Goal: Transaction & Acquisition: Subscribe to service/newsletter

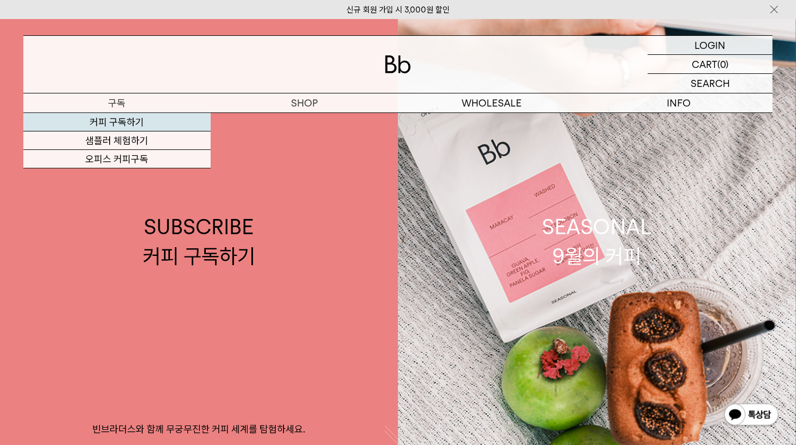
drag, startPoint x: 0, startPoint y: 0, endPoint x: 146, endPoint y: 119, distance: 188.0
click at [146, 119] on link "커피 구독하기" at bounding box center [116, 122] width 187 height 18
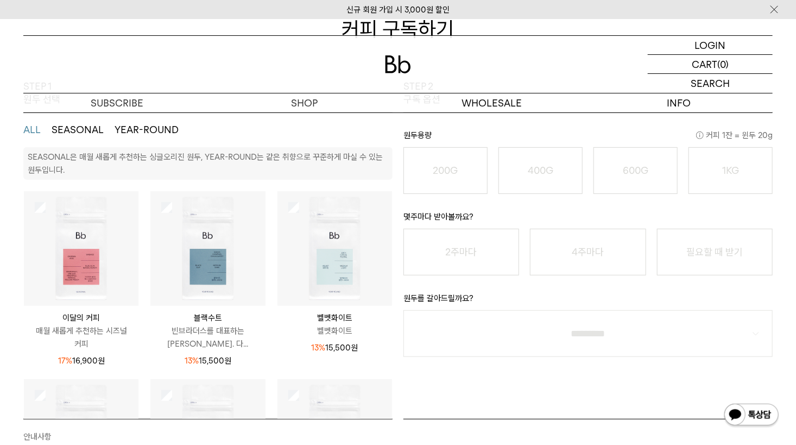
click at [79, 129] on button "SEASONAL" at bounding box center [78, 129] width 52 height 13
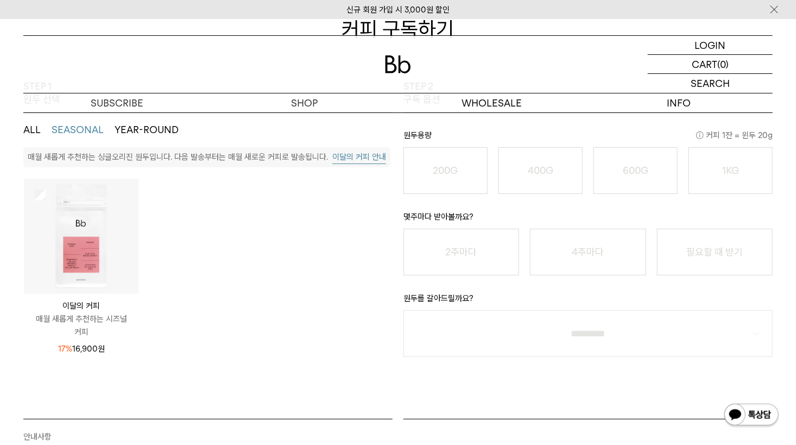
click at [122, 124] on button "YEAR-ROUND" at bounding box center [147, 129] width 64 height 13
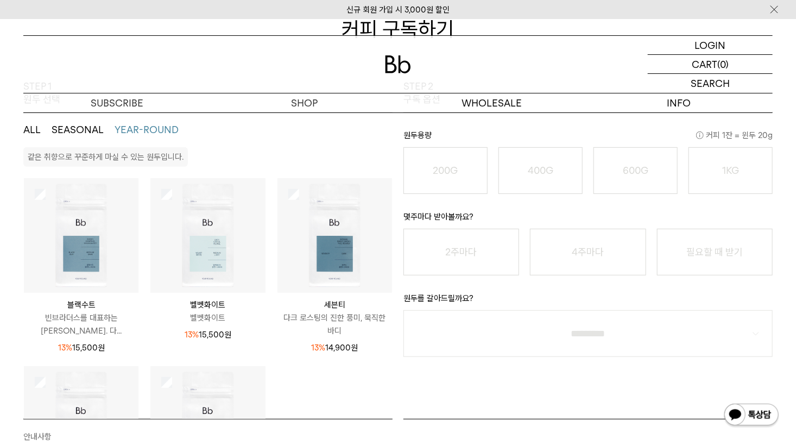
click at [122, 124] on button "YEAR-ROUND" at bounding box center [147, 129] width 64 height 13
click at [91, 122] on ul "ALL SEASONAL YEAR-ROUND" at bounding box center [207, 129] width 369 height 35
click at [87, 128] on button "SEASONAL" at bounding box center [78, 129] width 52 height 13
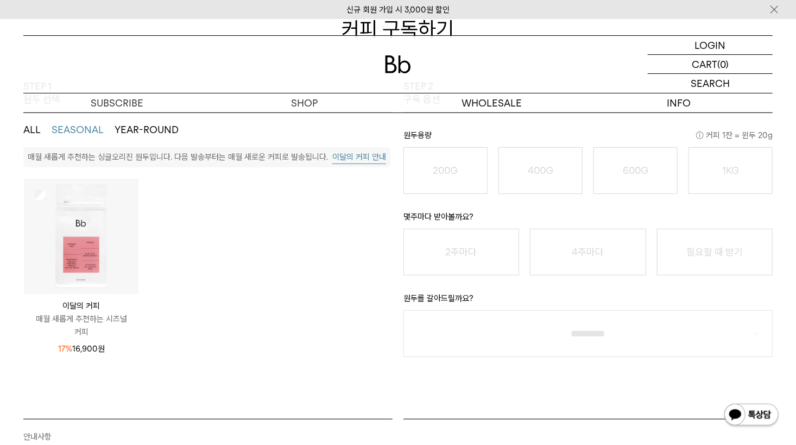
click at [96, 222] on img at bounding box center [81, 236] width 115 height 115
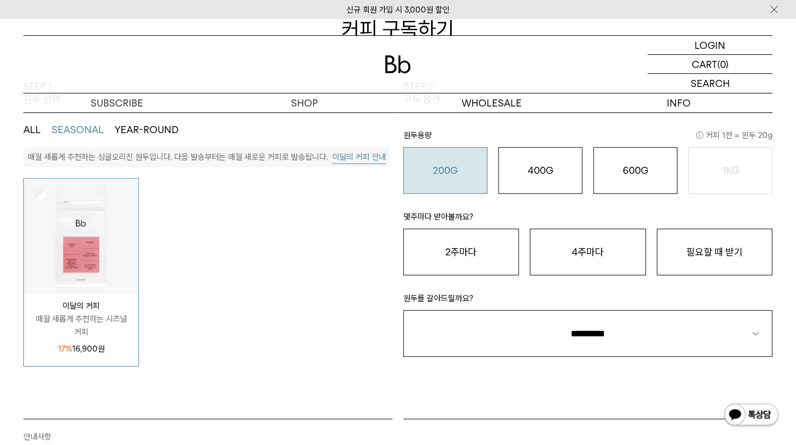
click at [448, 179] on button "200G 16,900 원" at bounding box center [446, 170] width 84 height 47
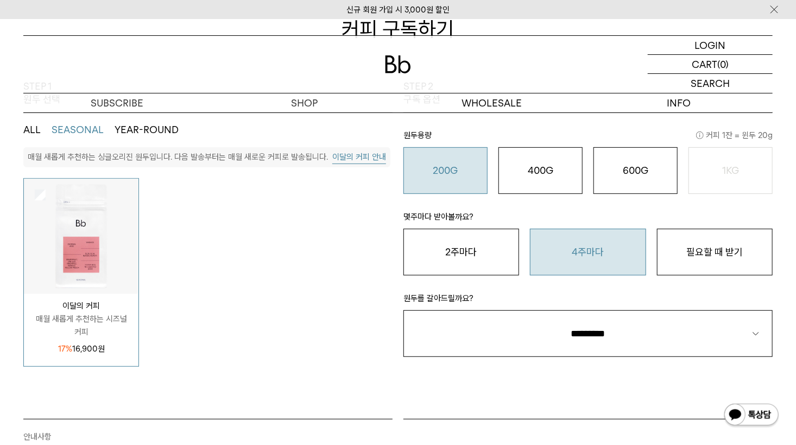
click at [619, 261] on button "4주마다" at bounding box center [588, 252] width 116 height 47
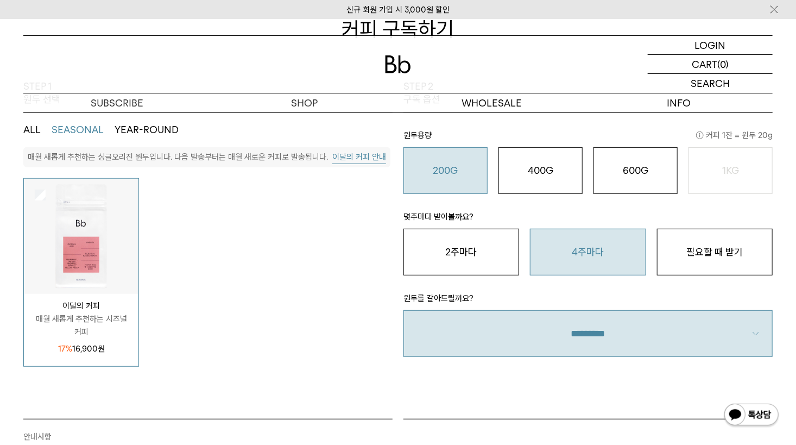
click at [563, 335] on select "**********" at bounding box center [588, 333] width 369 height 47
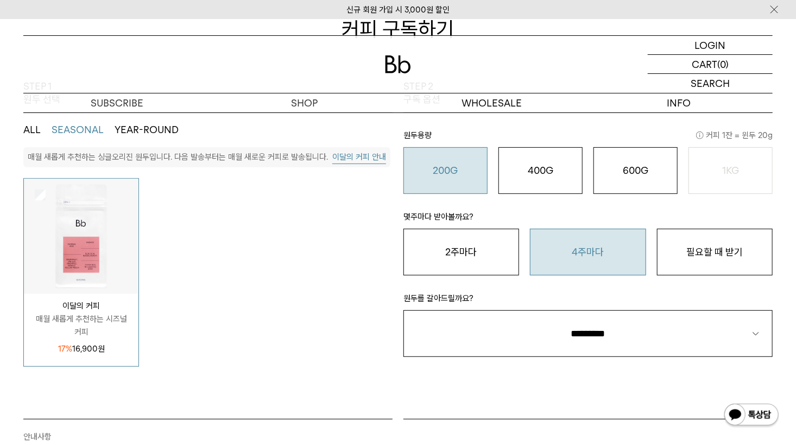
select select "**"
click at [404, 310] on select "**********" at bounding box center [588, 333] width 369 height 47
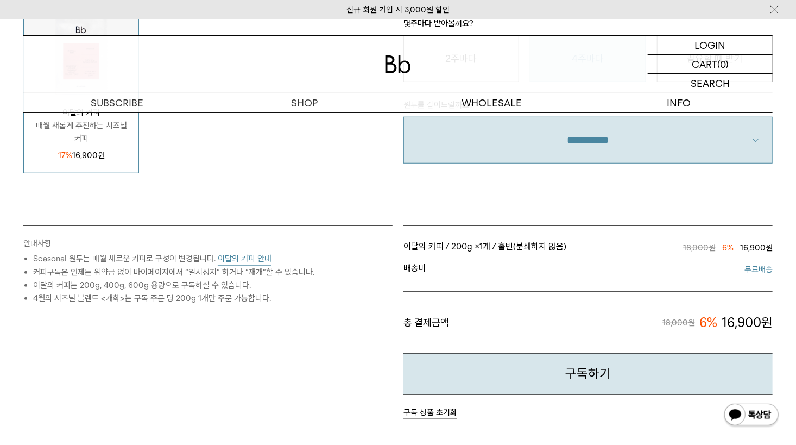
scroll to position [380, 0]
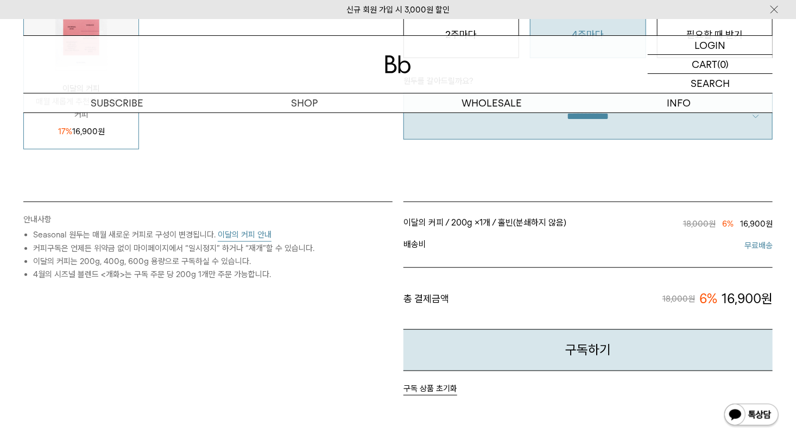
click at [248, 237] on button "이달의 커피 안내" at bounding box center [245, 235] width 54 height 14
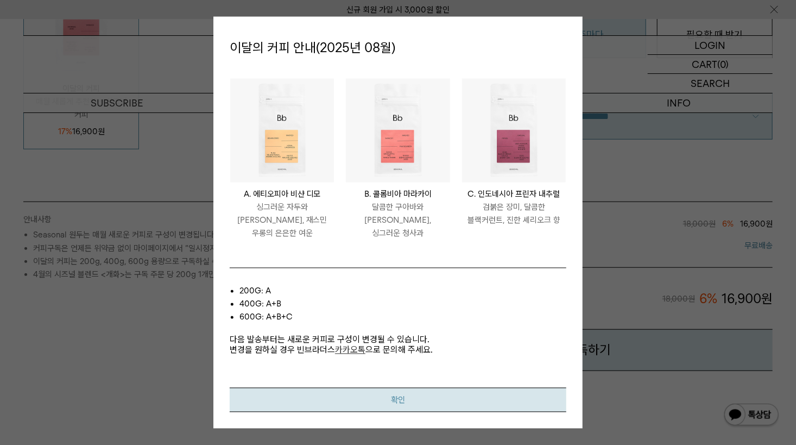
click at [485, 389] on button "확인" at bounding box center [398, 400] width 337 height 24
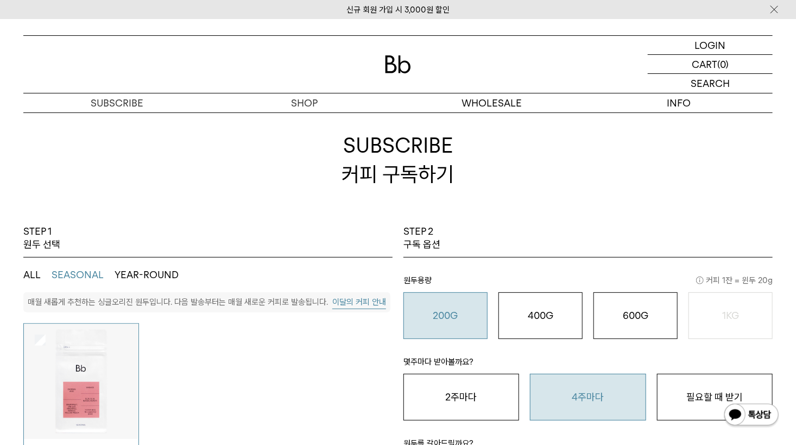
scroll to position [0, 0]
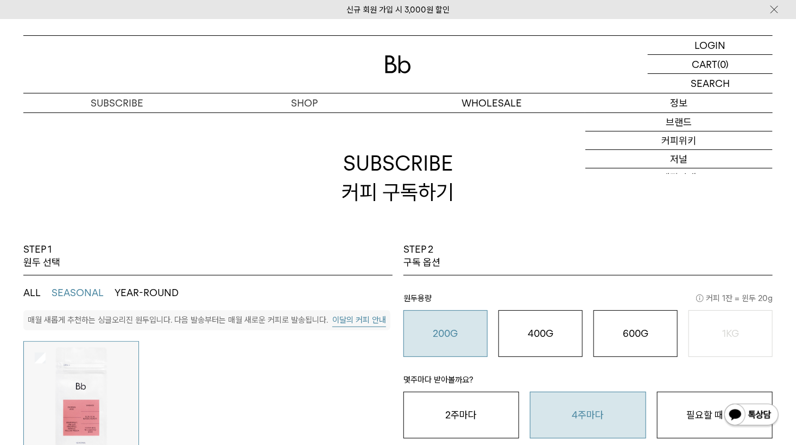
click at [660, 103] on p "정보" at bounding box center [679, 102] width 187 height 19
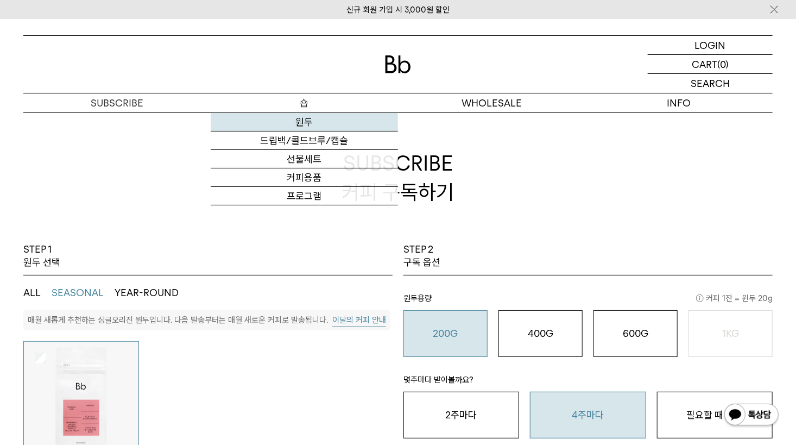
click at [322, 124] on link "원두" at bounding box center [304, 122] width 187 height 18
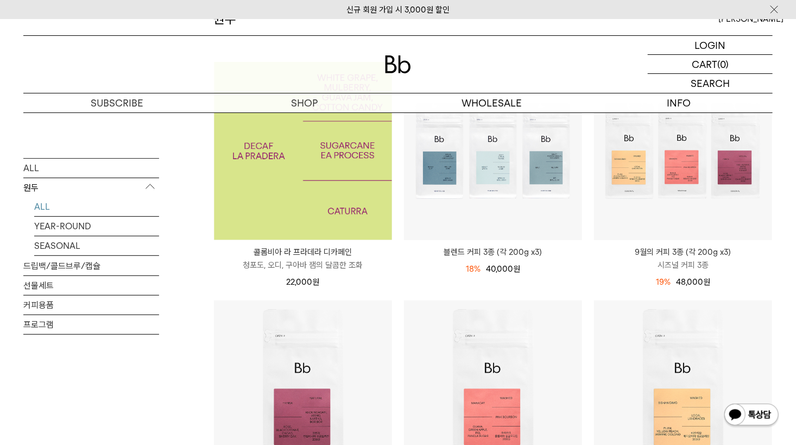
scroll to position [163, 0]
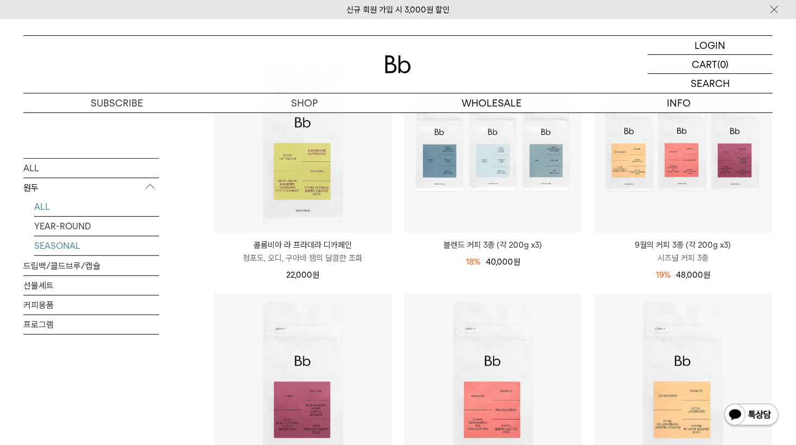
click at [83, 244] on link "SEASONAL" at bounding box center [96, 245] width 125 height 19
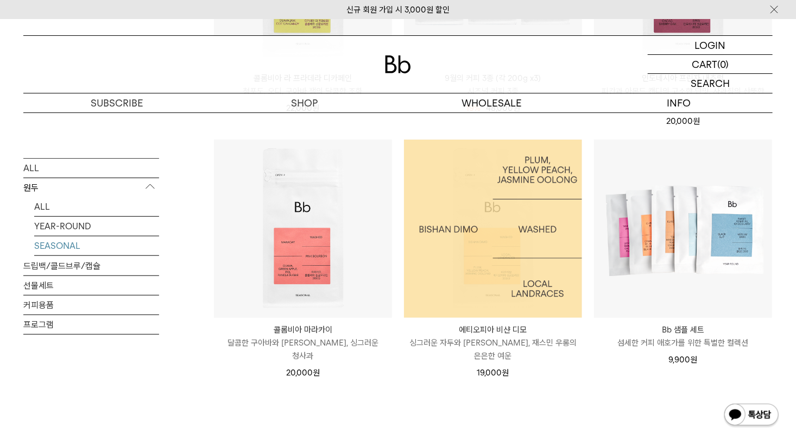
scroll to position [217, 0]
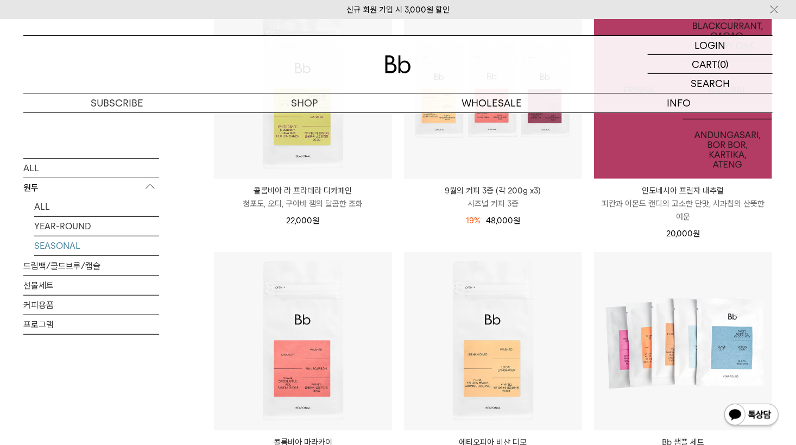
click at [670, 131] on img at bounding box center [683, 90] width 178 height 178
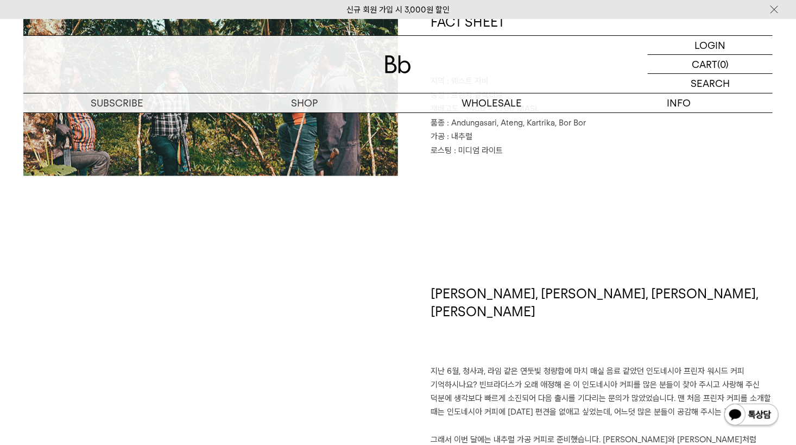
scroll to position [760, 0]
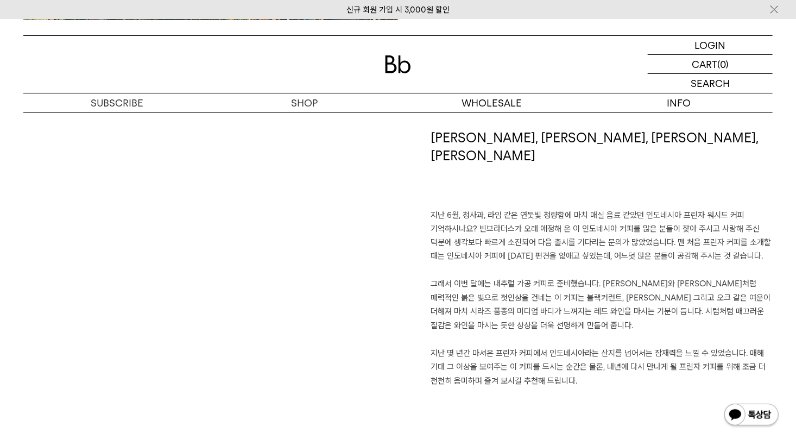
click at [466, 168] on h1 "장미, 블랙커런트, 카카오, 셰리오크" at bounding box center [602, 169] width 342 height 80
drag, startPoint x: 466, startPoint y: 168, endPoint x: 438, endPoint y: 162, distance: 28.8
click at [438, 162] on h1 "장미, 블랙커런트, 카카오, 셰리오크" at bounding box center [602, 169] width 342 height 80
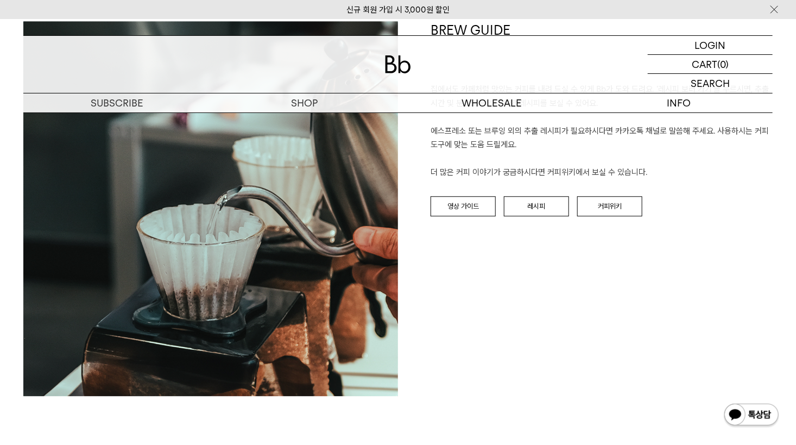
scroll to position [1232, 0]
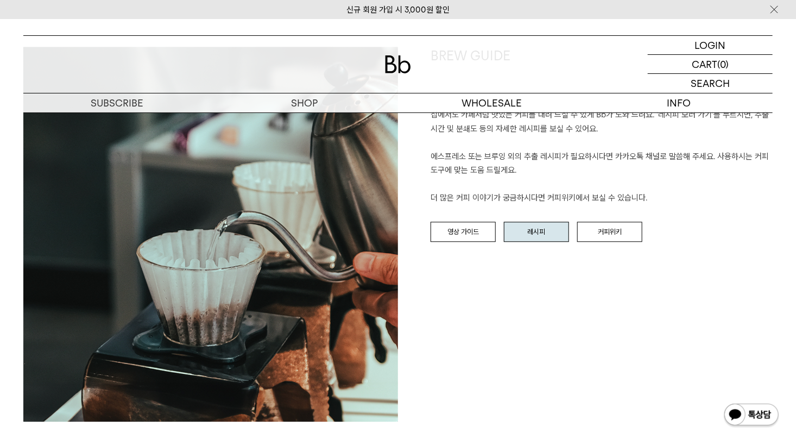
click at [518, 228] on link "레시피" at bounding box center [536, 232] width 65 height 21
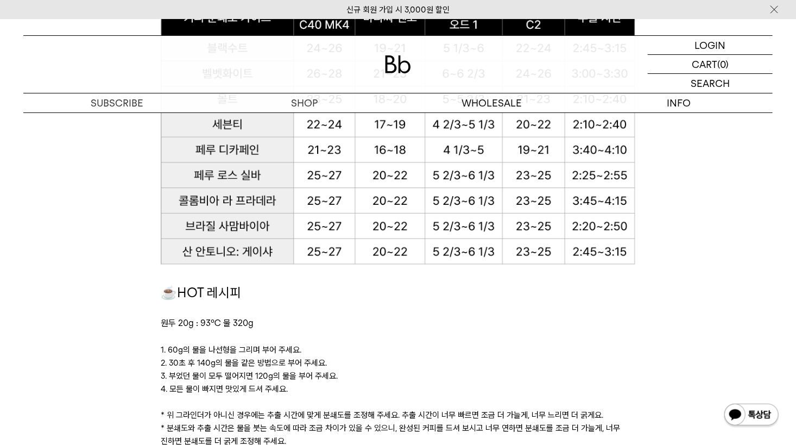
scroll to position [272, 0]
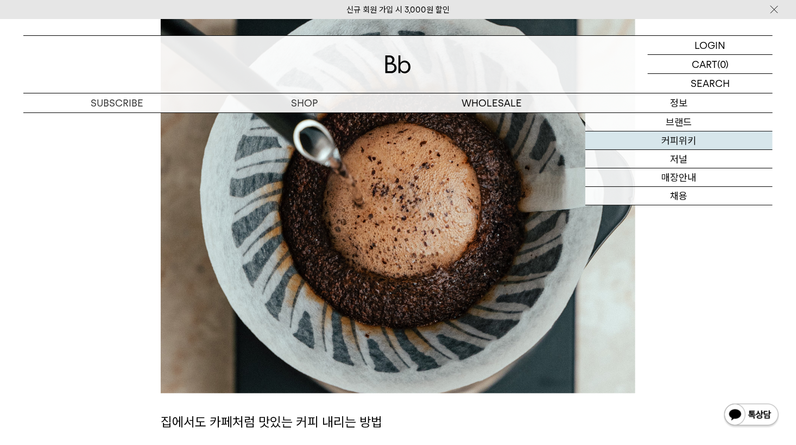
click at [684, 135] on link "커피위키" at bounding box center [679, 140] width 187 height 18
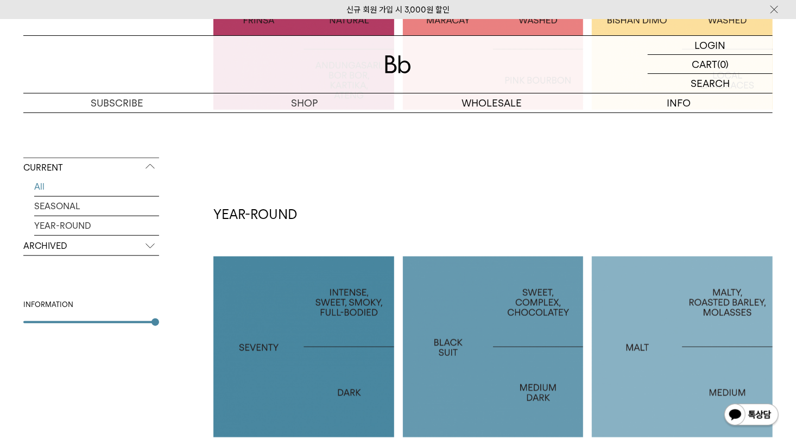
scroll to position [435, 0]
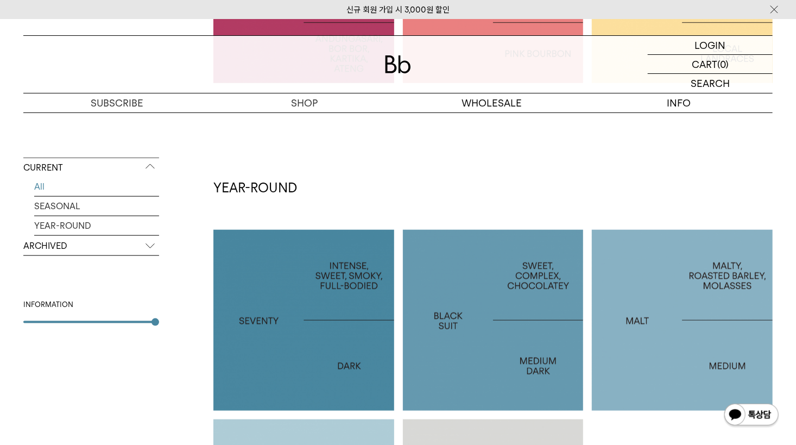
click at [86, 247] on p "ARCHIVED" at bounding box center [91, 246] width 136 height 20
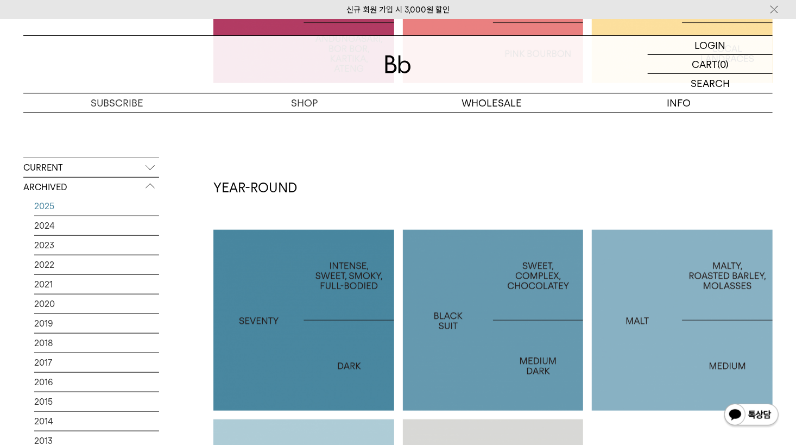
click at [73, 209] on link "2025" at bounding box center [96, 206] width 125 height 19
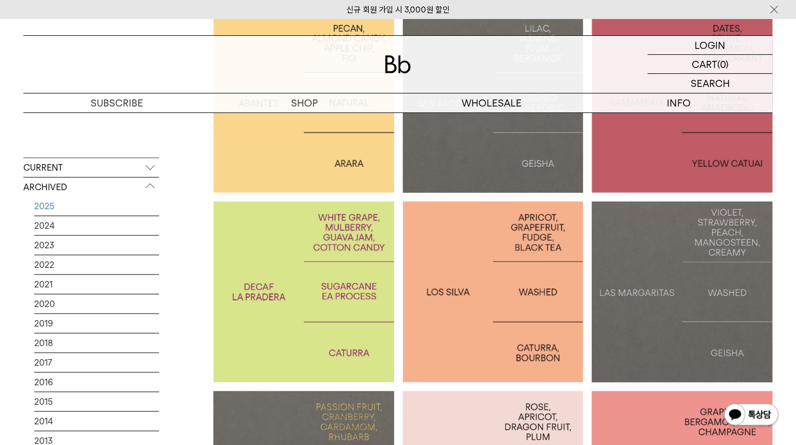
scroll to position [326, 0]
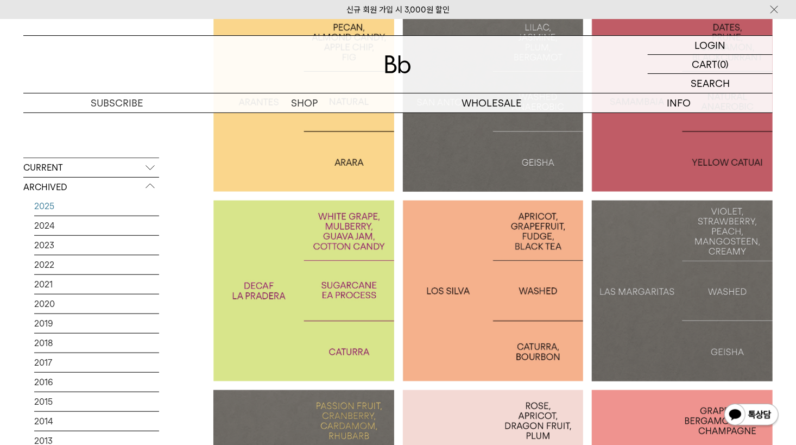
click at [68, 169] on p "CURRENT" at bounding box center [91, 168] width 136 height 20
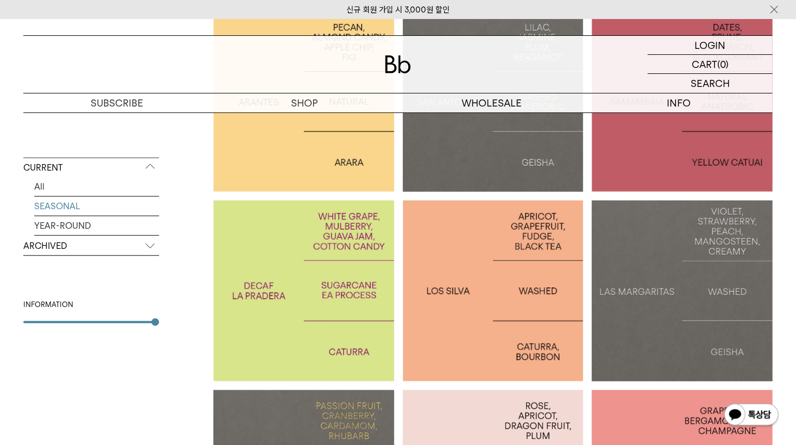
click at [57, 211] on link "SEASONAL" at bounding box center [96, 206] width 125 height 19
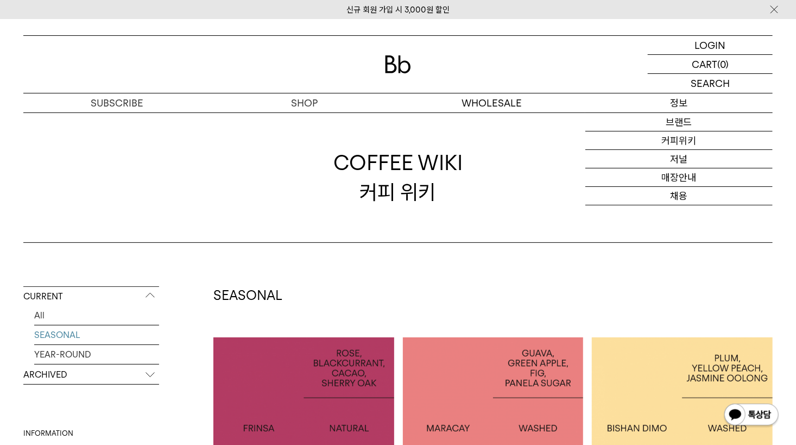
click at [679, 106] on p "정보" at bounding box center [679, 102] width 187 height 19
click at [674, 154] on link "저널" at bounding box center [679, 159] width 187 height 18
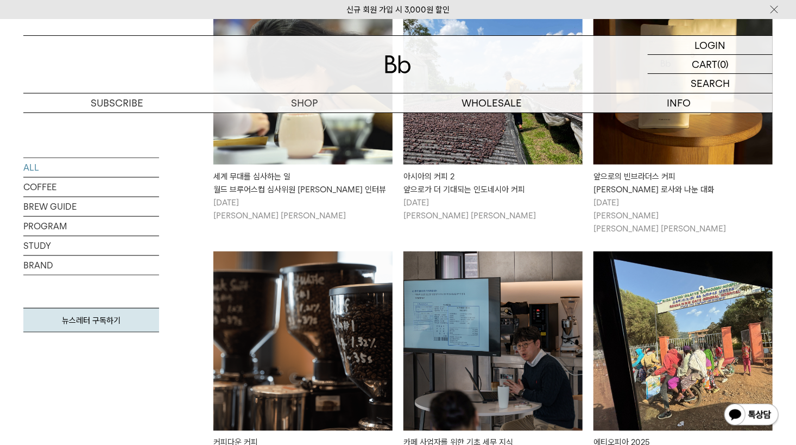
scroll to position [543, 0]
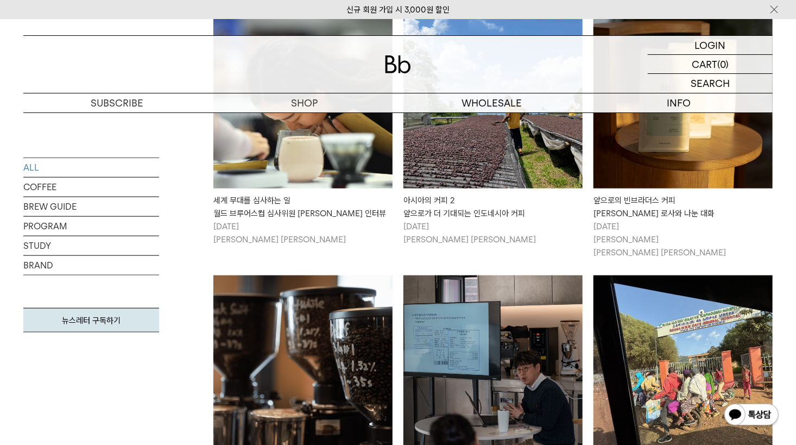
click at [427, 144] on img at bounding box center [493, 98] width 179 height 179
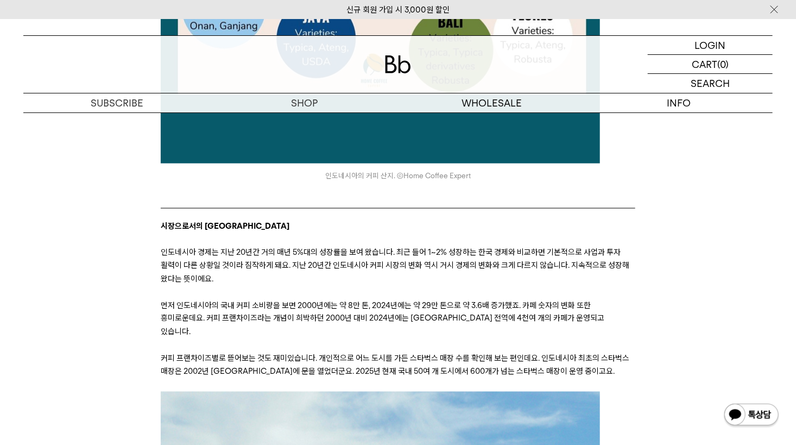
scroll to position [2661, 0]
